Goal: Information Seeking & Learning: Learn about a topic

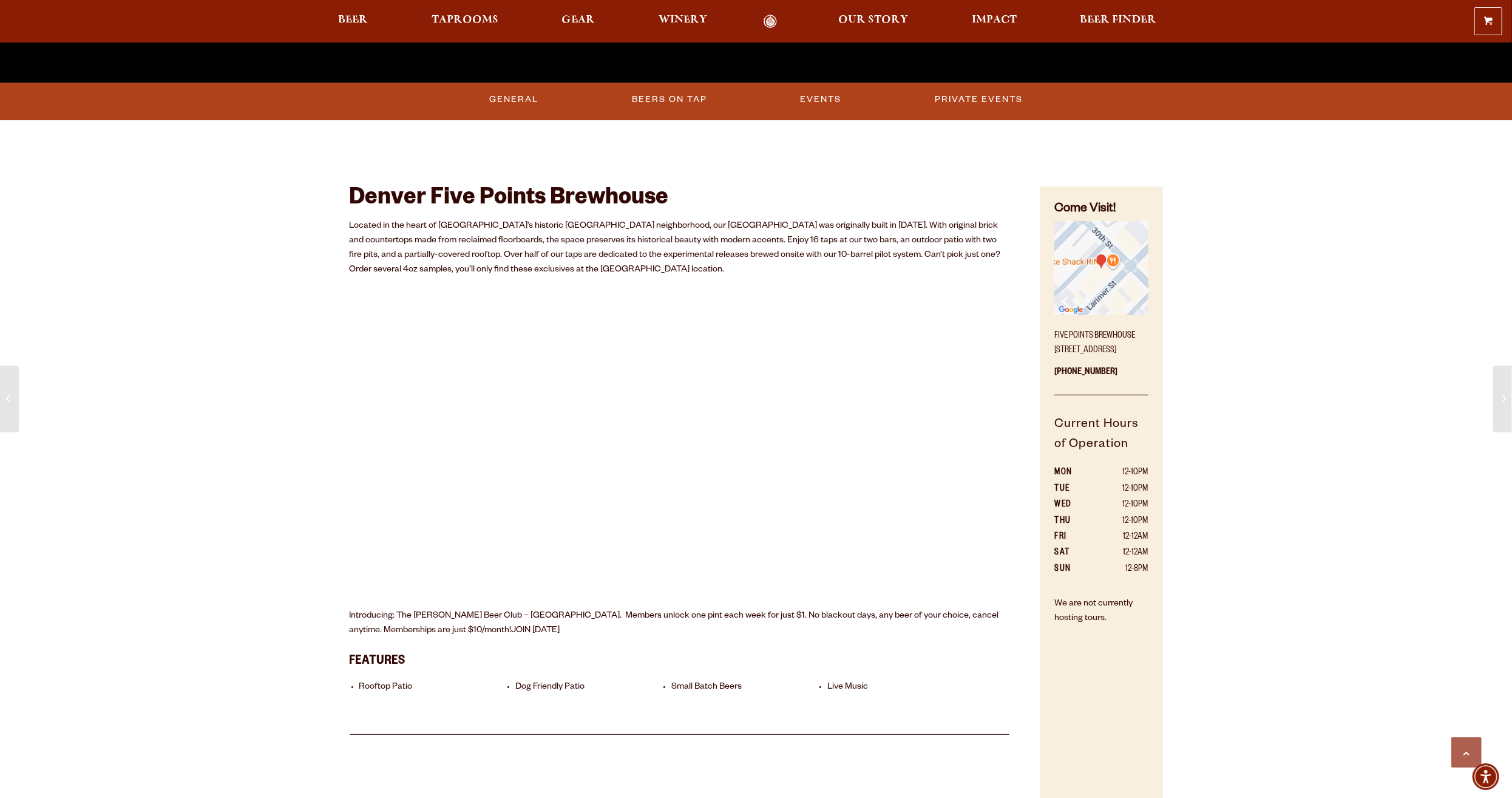
scroll to position [546, 0]
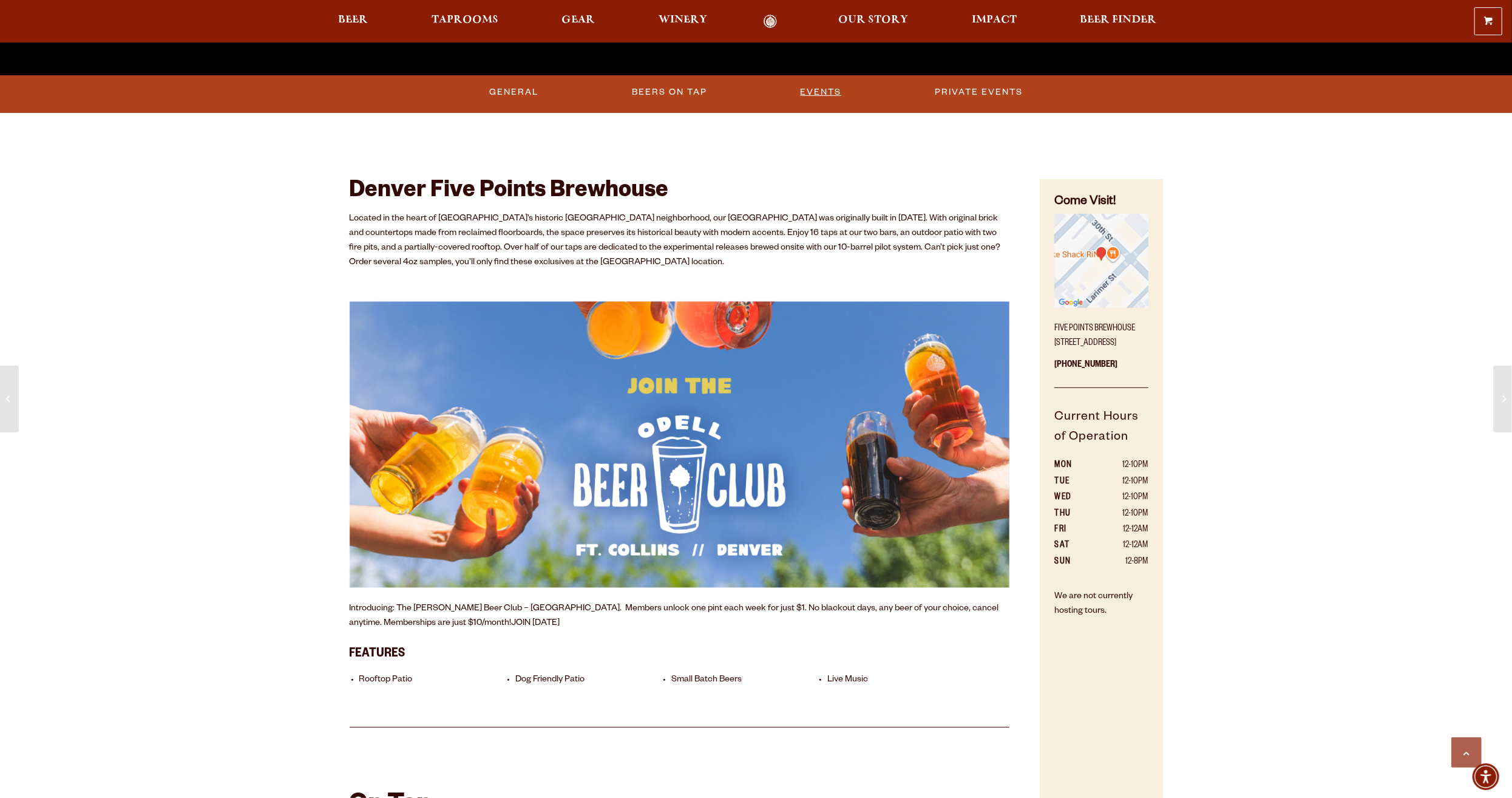
click at [831, 87] on link "Events" at bounding box center [820, 92] width 51 height 28
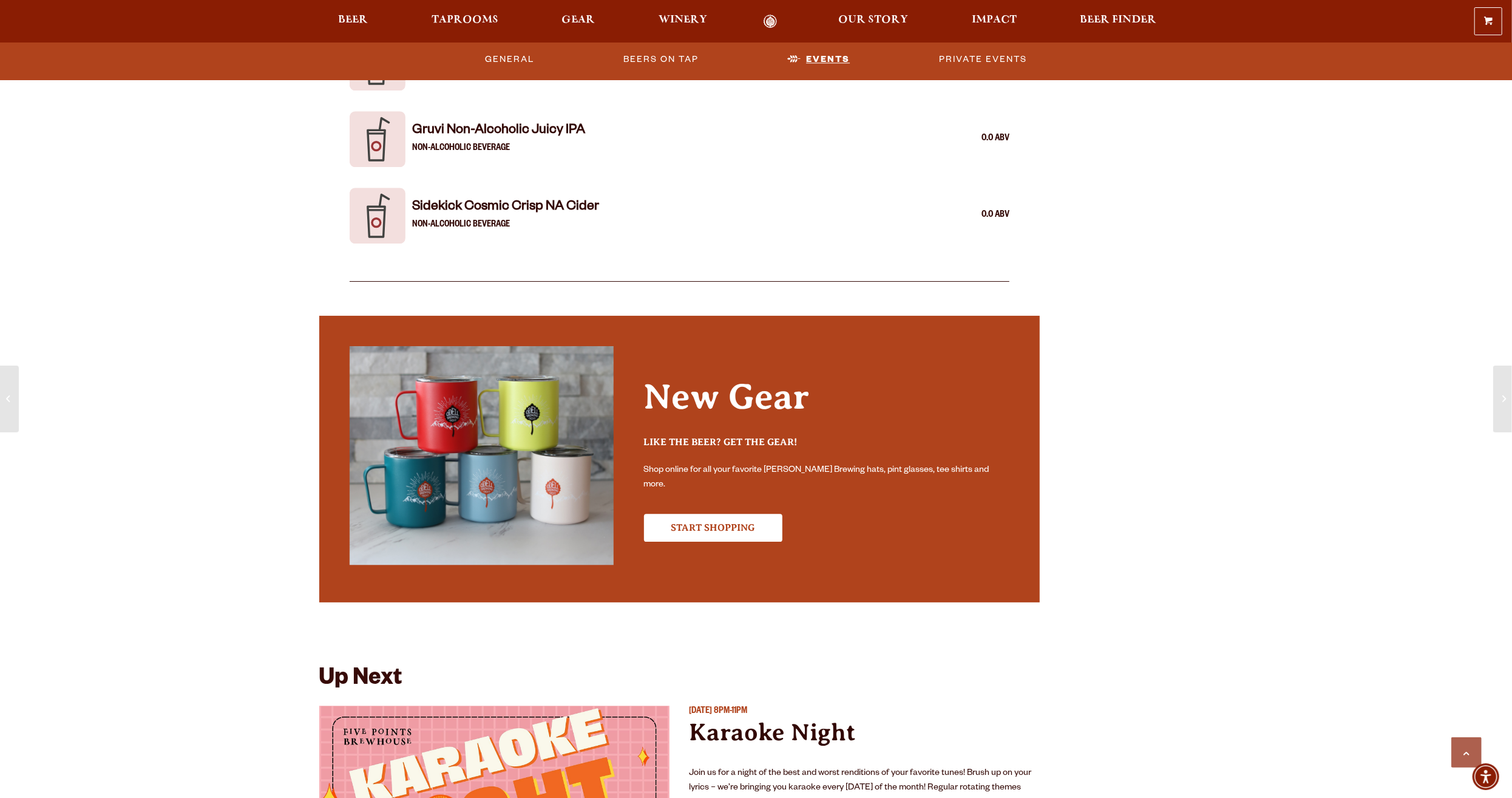
scroll to position [3585, 0]
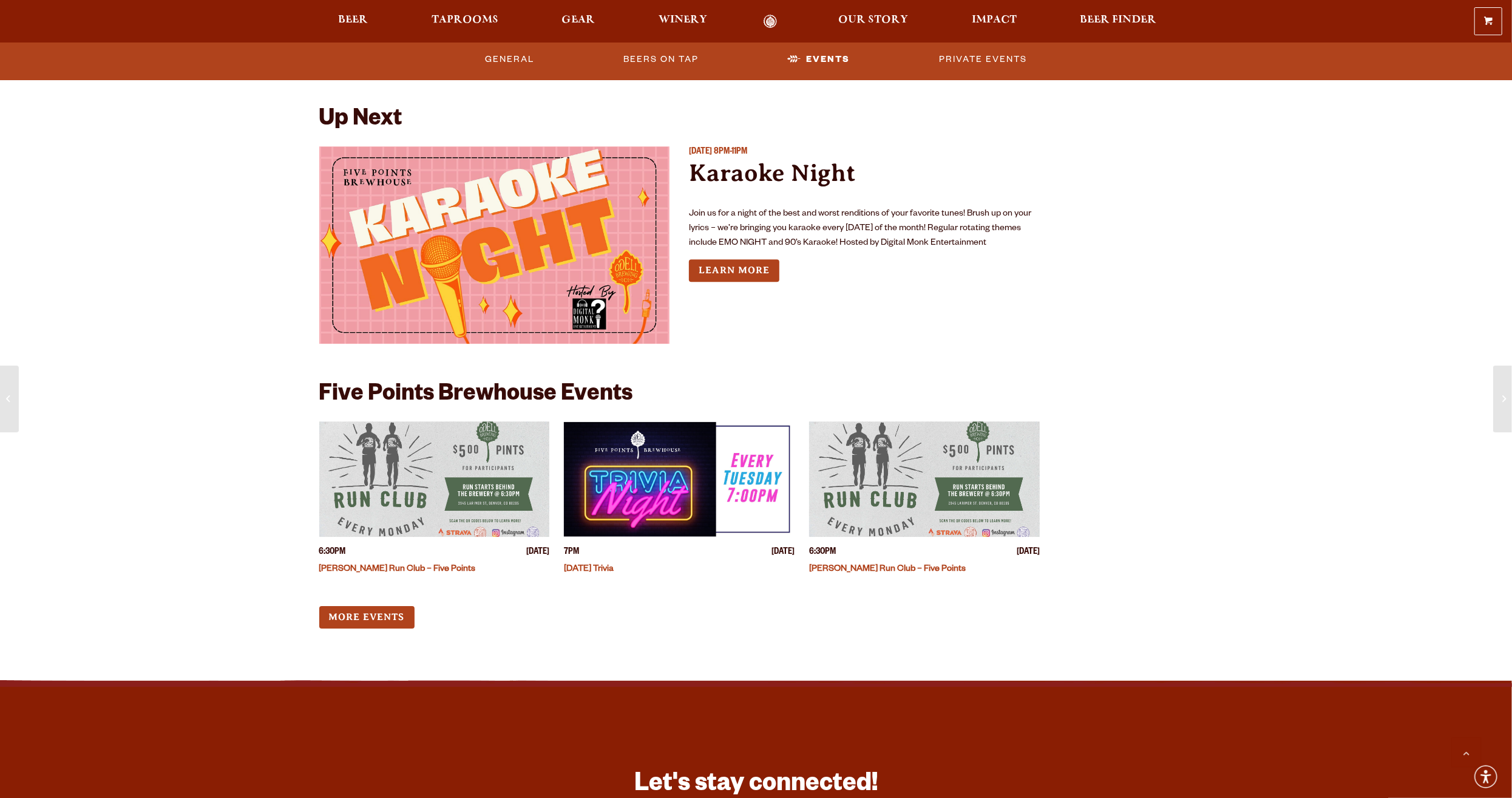
click at [899, 466] on img "View event details" at bounding box center [925, 478] width 231 height 115
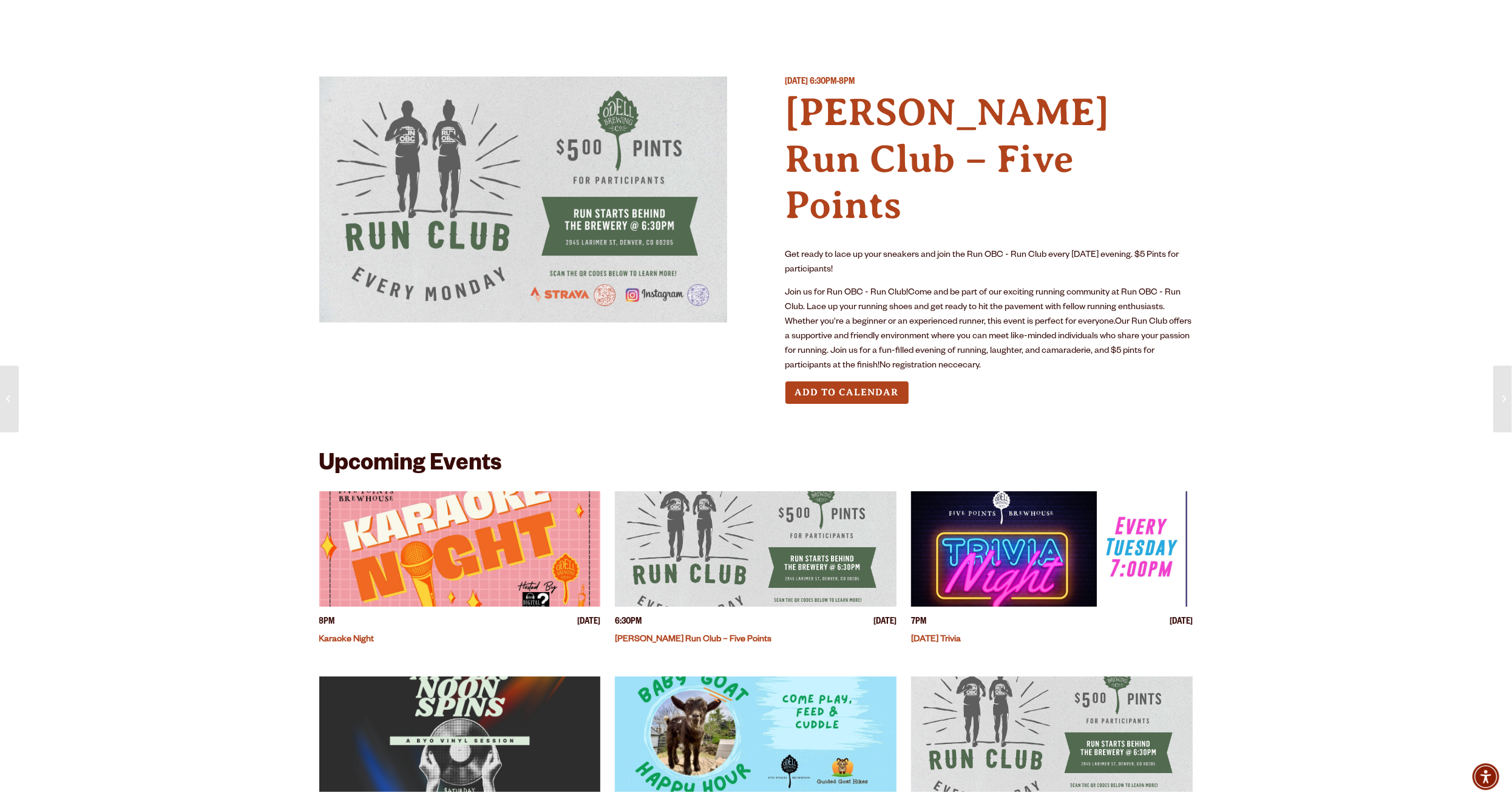
click at [617, 184] on img at bounding box center [524, 200] width 408 height 246
click at [630, 293] on img at bounding box center [524, 200] width 408 height 246
drag, startPoint x: 787, startPoint y: 115, endPoint x: 1001, endPoint y: 152, distance: 217.2
click at [1001, 152] on h4 "[PERSON_NAME] Run Club – Five Points" at bounding box center [989, 159] width 408 height 139
